Goal: Information Seeking & Learning: Check status

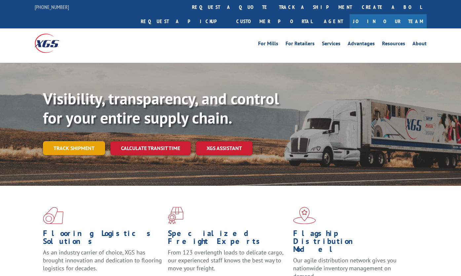
click at [77, 141] on link "Track shipment" at bounding box center [74, 148] width 62 height 14
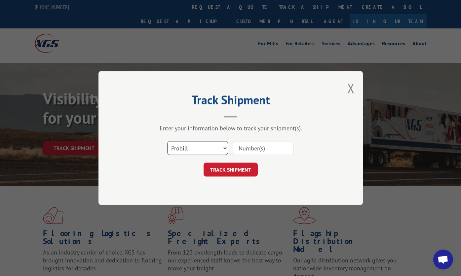
drag, startPoint x: 175, startPoint y: 146, endPoint x: 182, endPoint y: 156, distance: 12.3
click at [175, 146] on select "Select category... Probill BOL PO" at bounding box center [197, 148] width 61 height 14
select select "po"
click at [167, 141] on select "Select category... Probill BOL PO" at bounding box center [197, 148] width 61 height 14
click at [256, 149] on input at bounding box center [263, 148] width 61 height 14
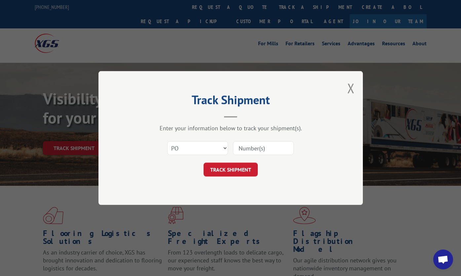
paste input "37522149"
click at [244, 167] on button "TRACK SHIPMENT" at bounding box center [231, 170] width 54 height 14
click at [251, 148] on input "37522149" at bounding box center [263, 148] width 61 height 14
type input "37522149"
click at [247, 167] on button "TRACK SHIPMENT" at bounding box center [231, 170] width 54 height 14
